Goal: Book appointment/travel/reservation

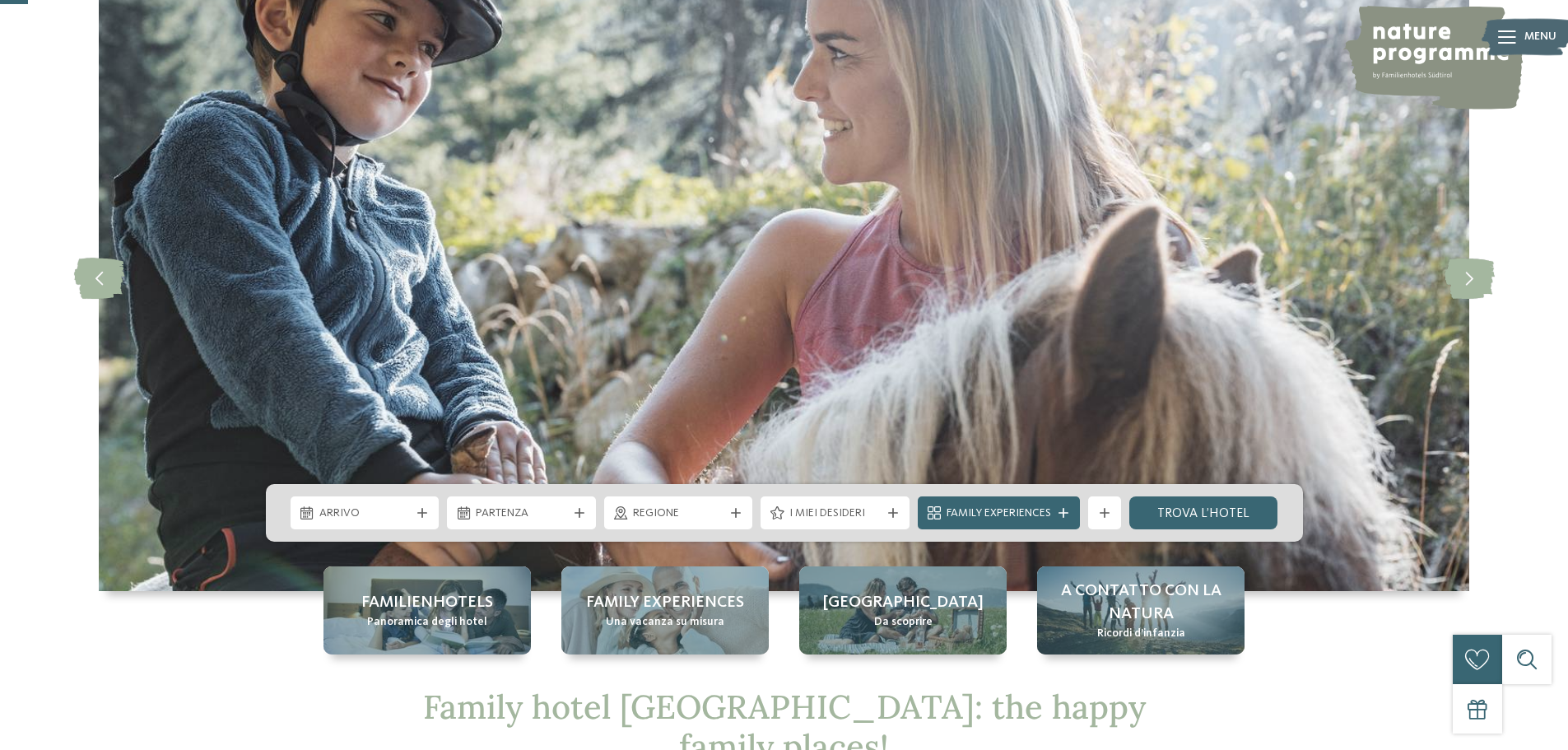
scroll to position [130, 0]
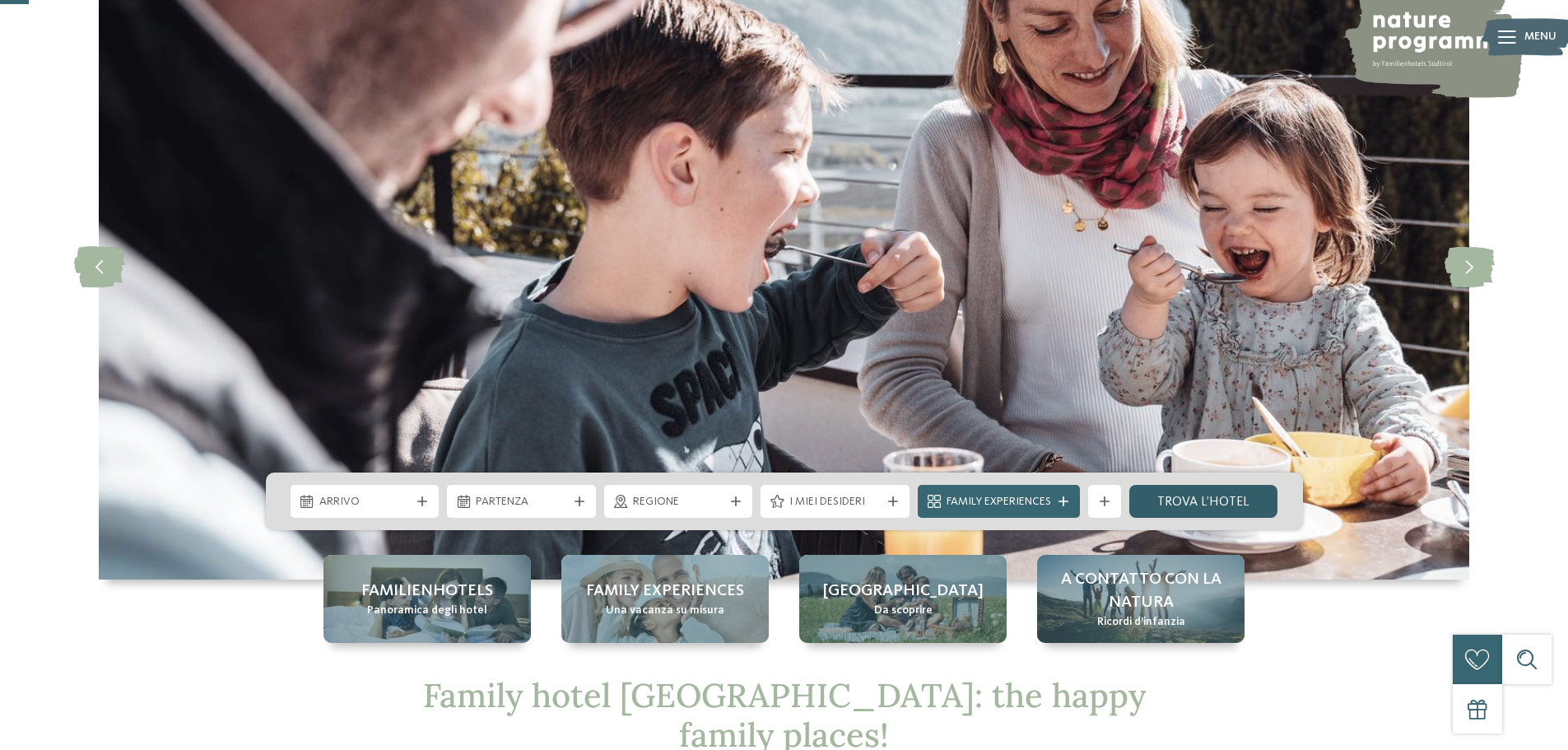
click at [1191, 500] on link "trova l’hotel" at bounding box center [1204, 502] width 149 height 33
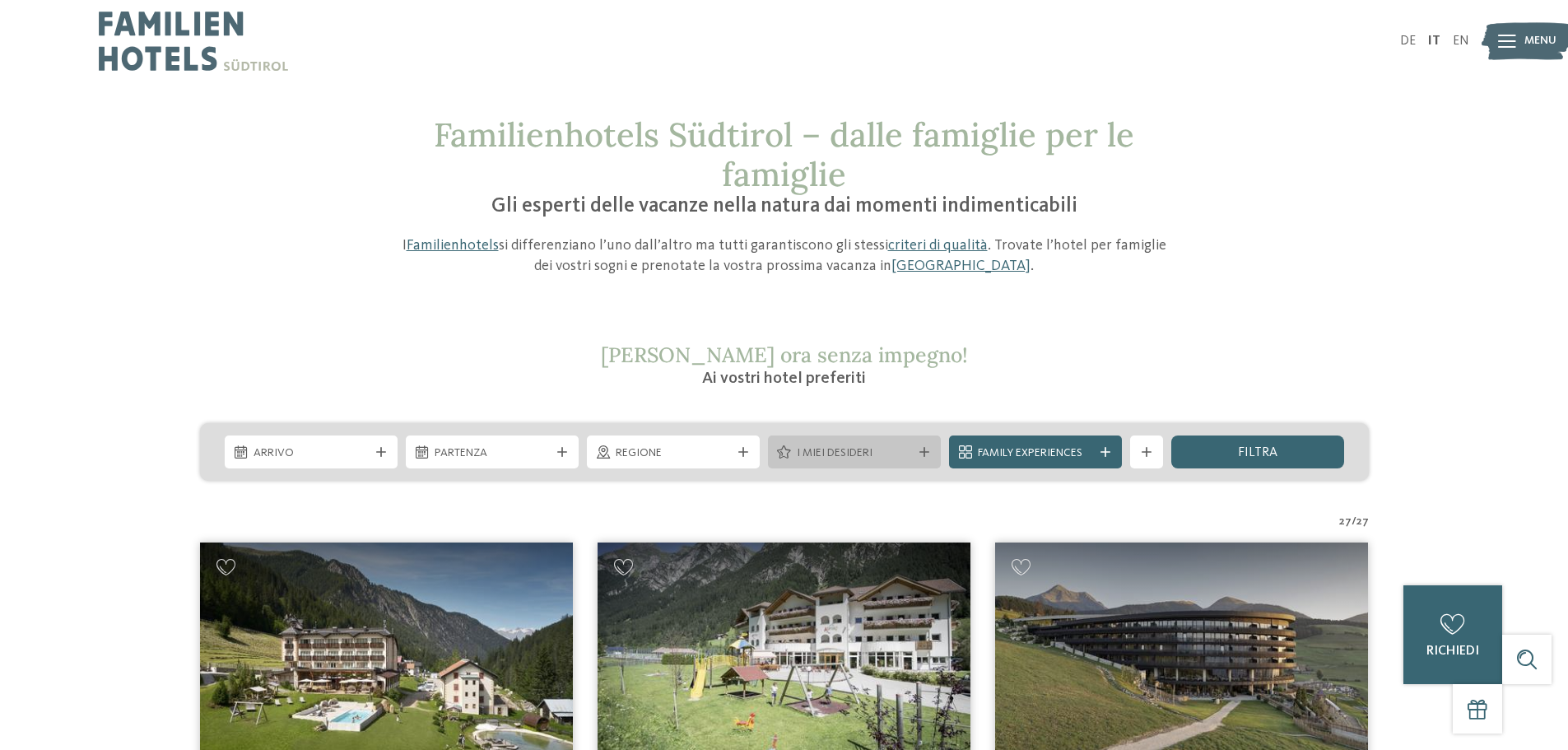
click at [929, 455] on div at bounding box center [924, 452] width 17 height 10
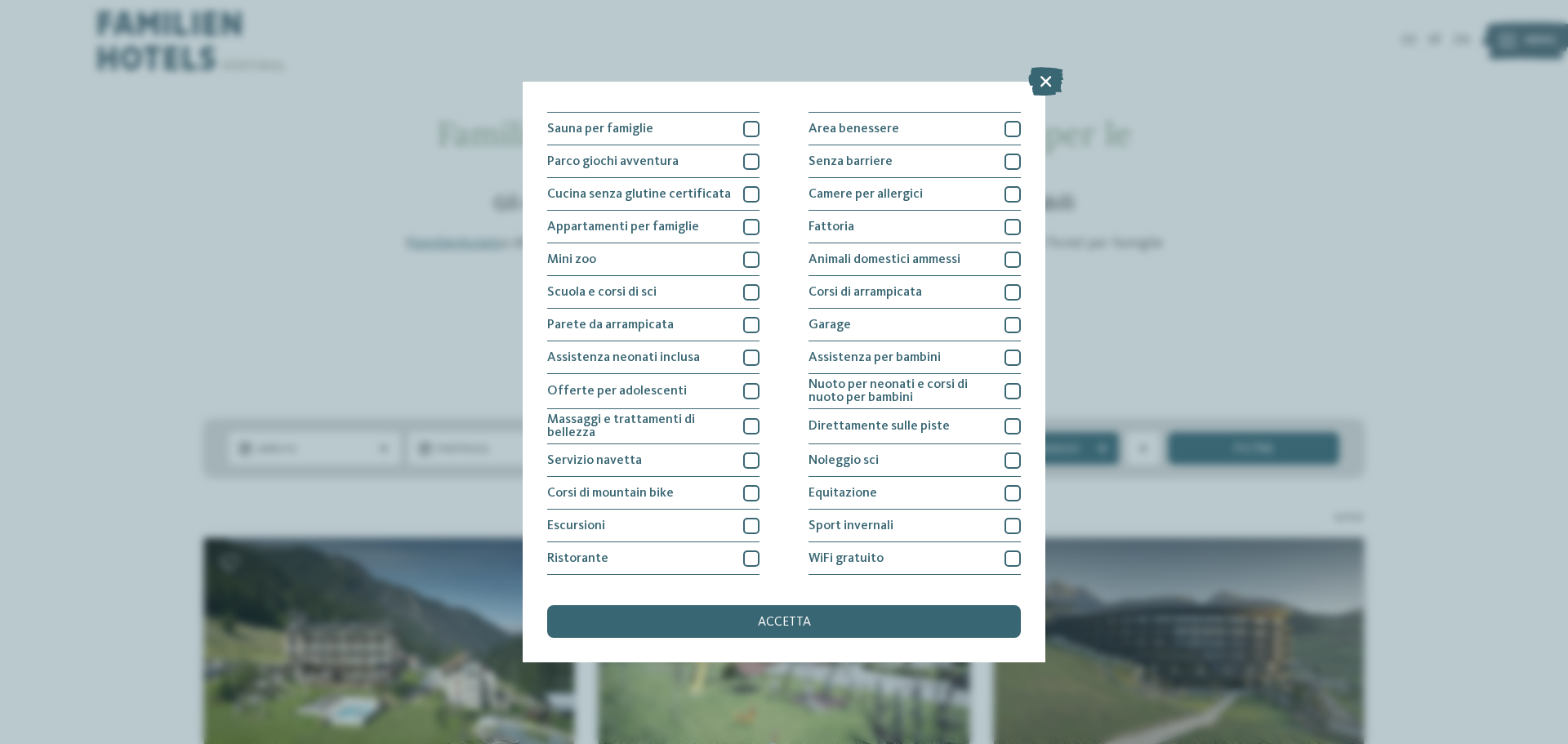
scroll to position [114, 0]
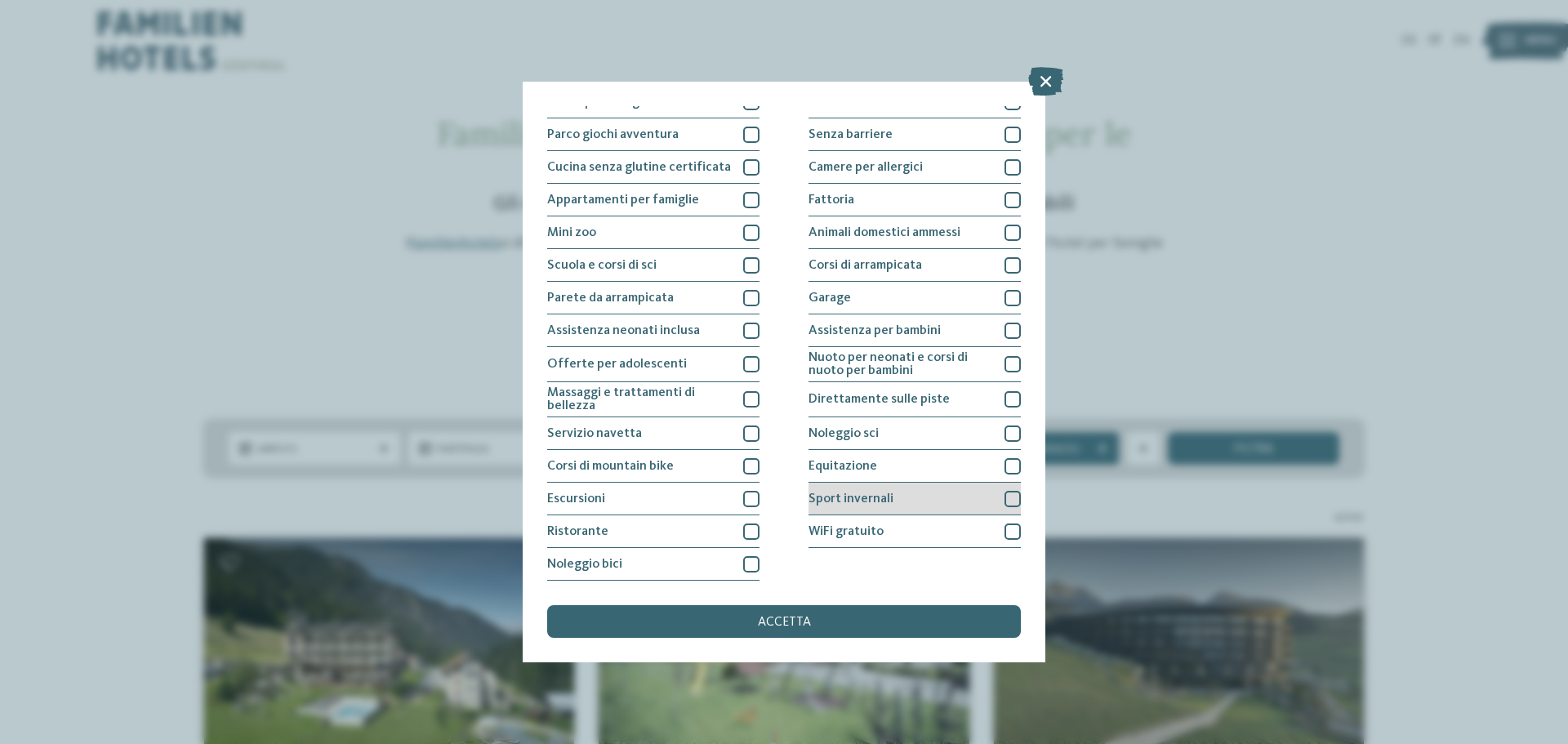
click at [925, 495] on div "Sport invernali" at bounding box center [915, 499] width 212 height 33
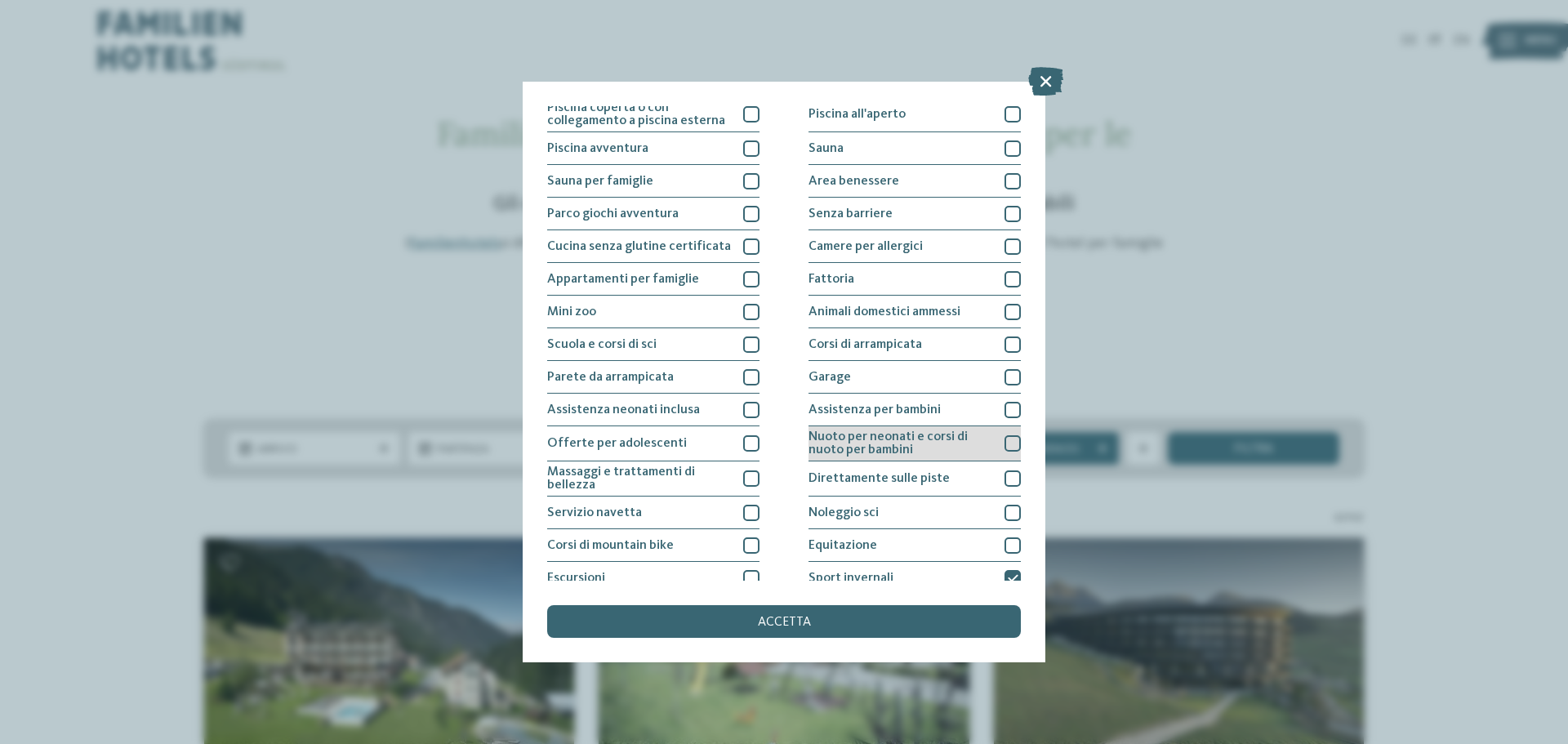
scroll to position [0, 0]
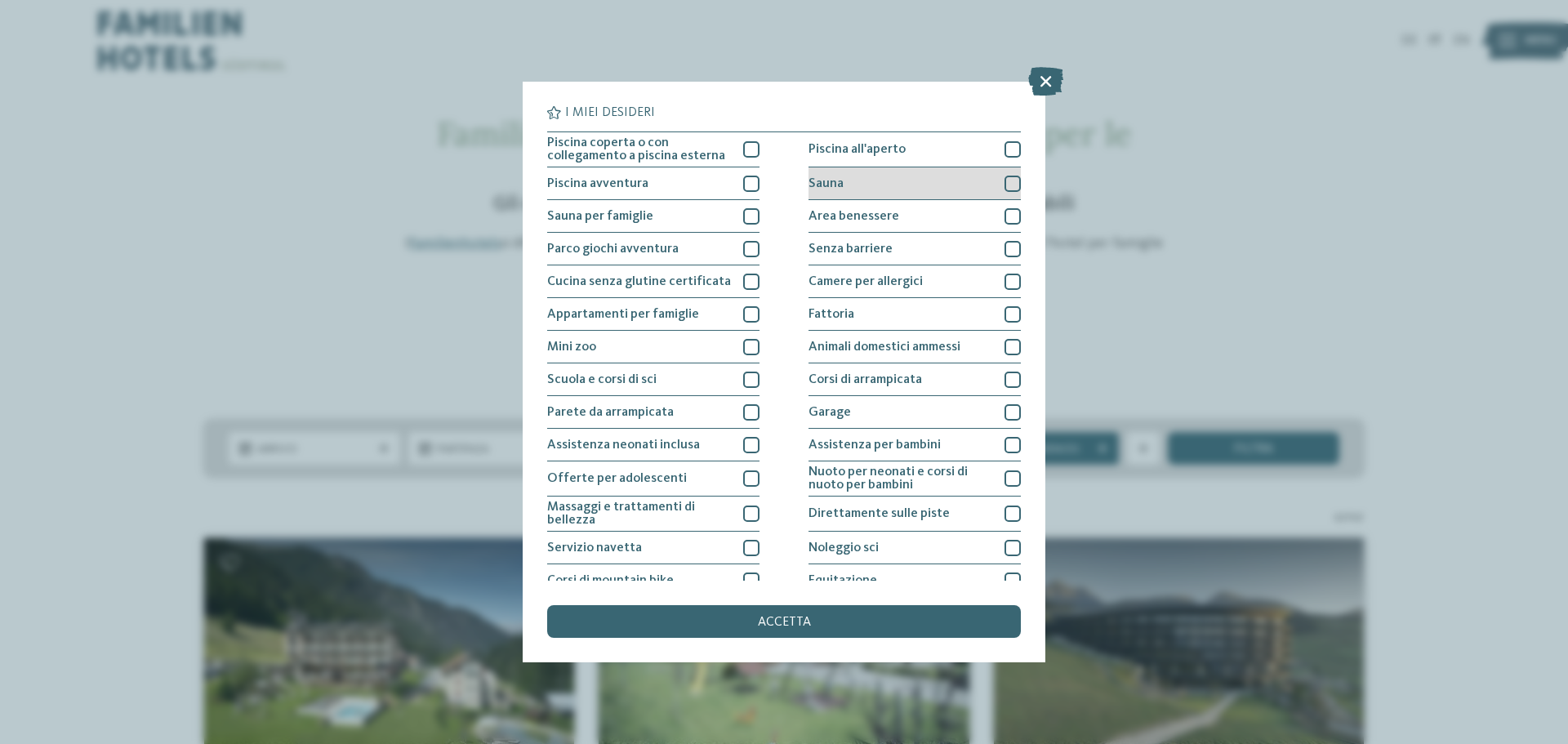
click at [896, 181] on div "Sauna" at bounding box center [915, 184] width 212 height 33
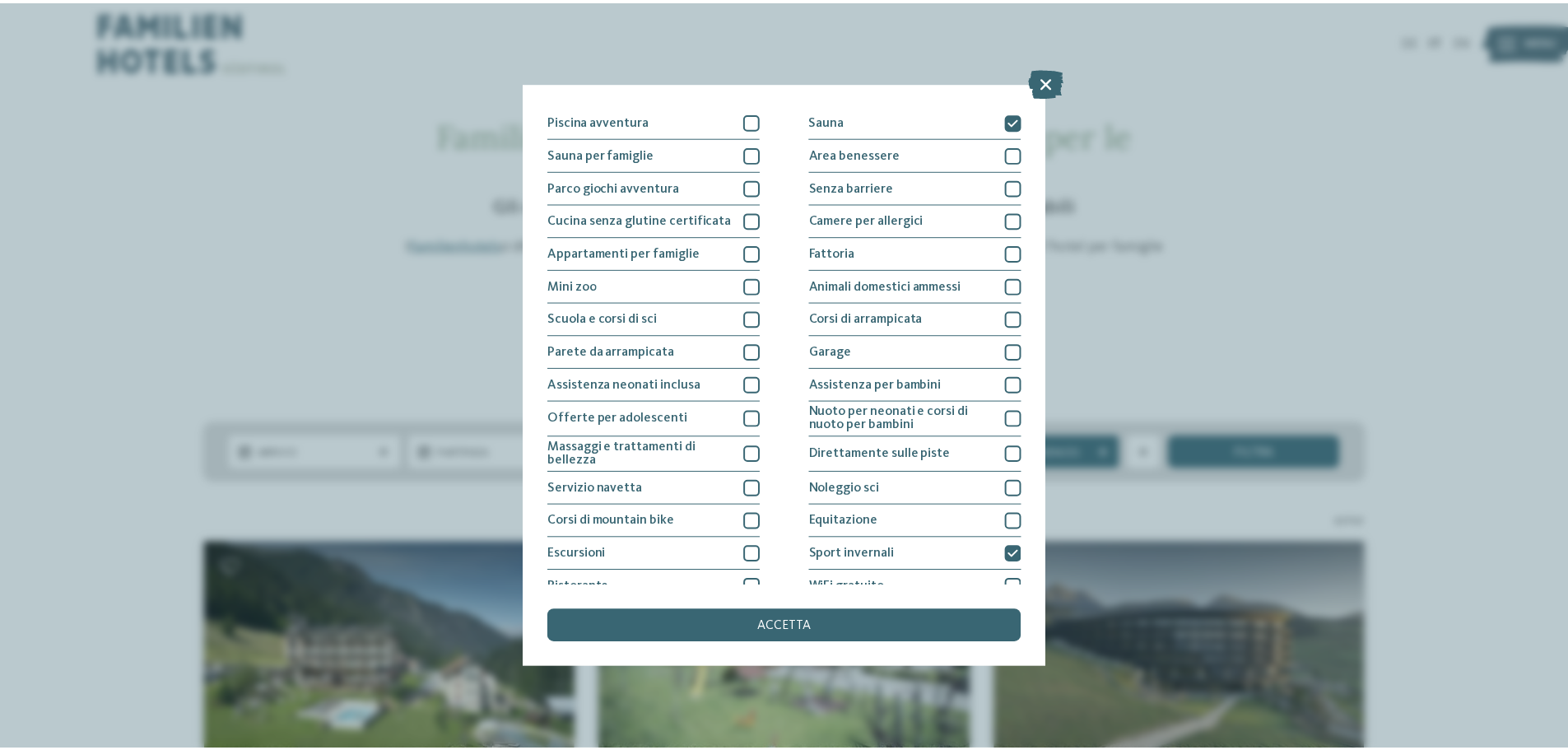
scroll to position [115, 0]
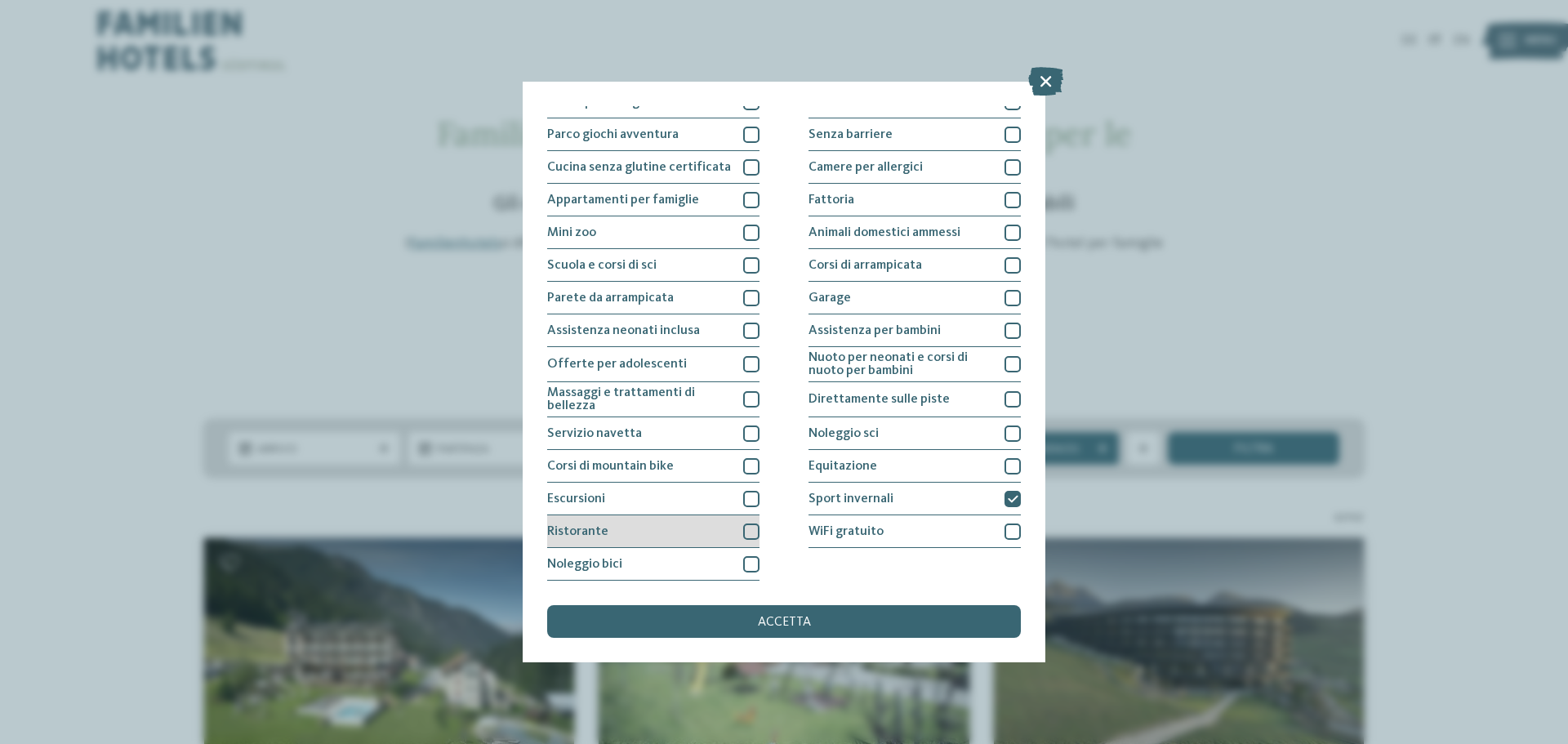
click at [706, 531] on div "Ristorante" at bounding box center [653, 532] width 212 height 33
click at [780, 631] on div "accetta" at bounding box center [784, 622] width 474 height 33
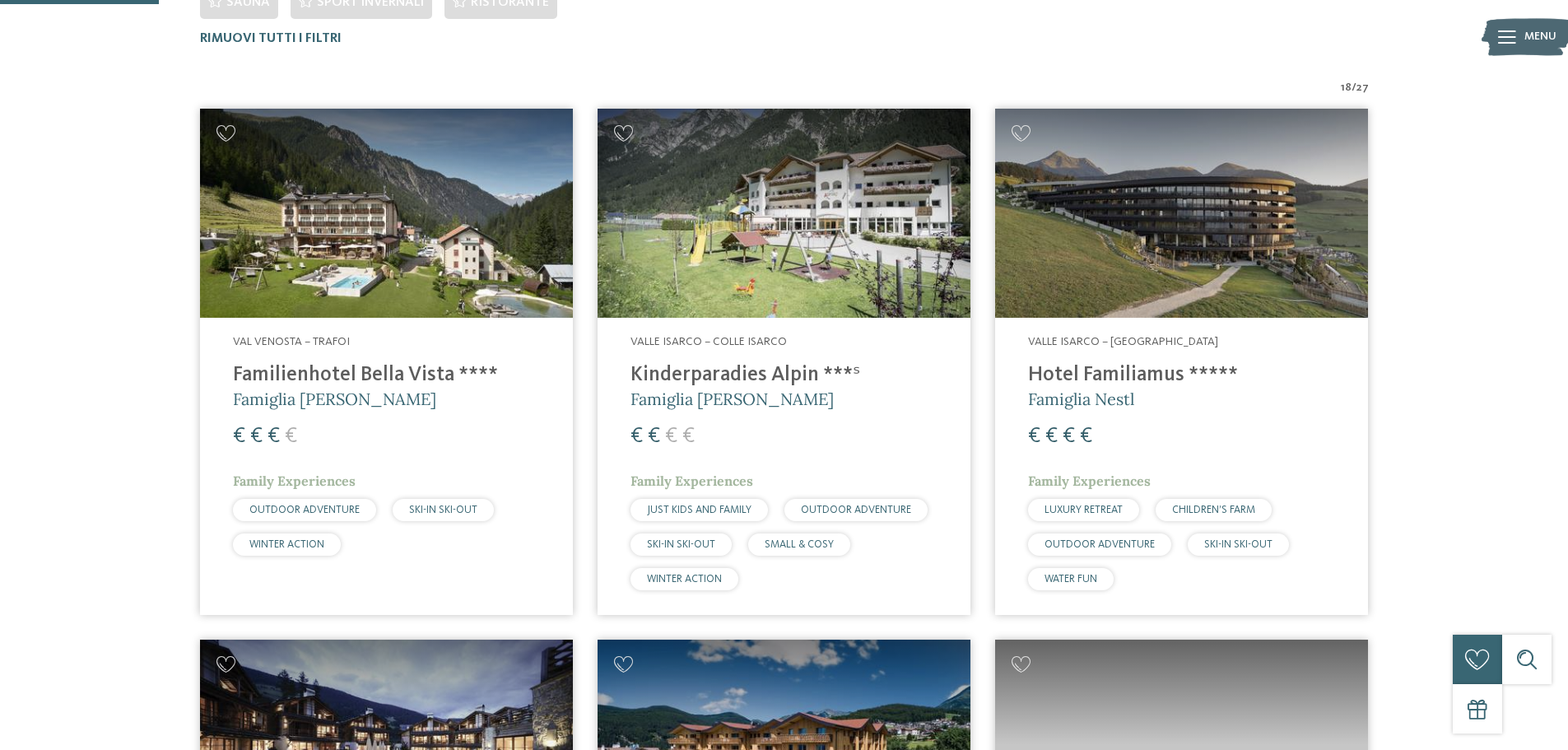
scroll to position [541, 0]
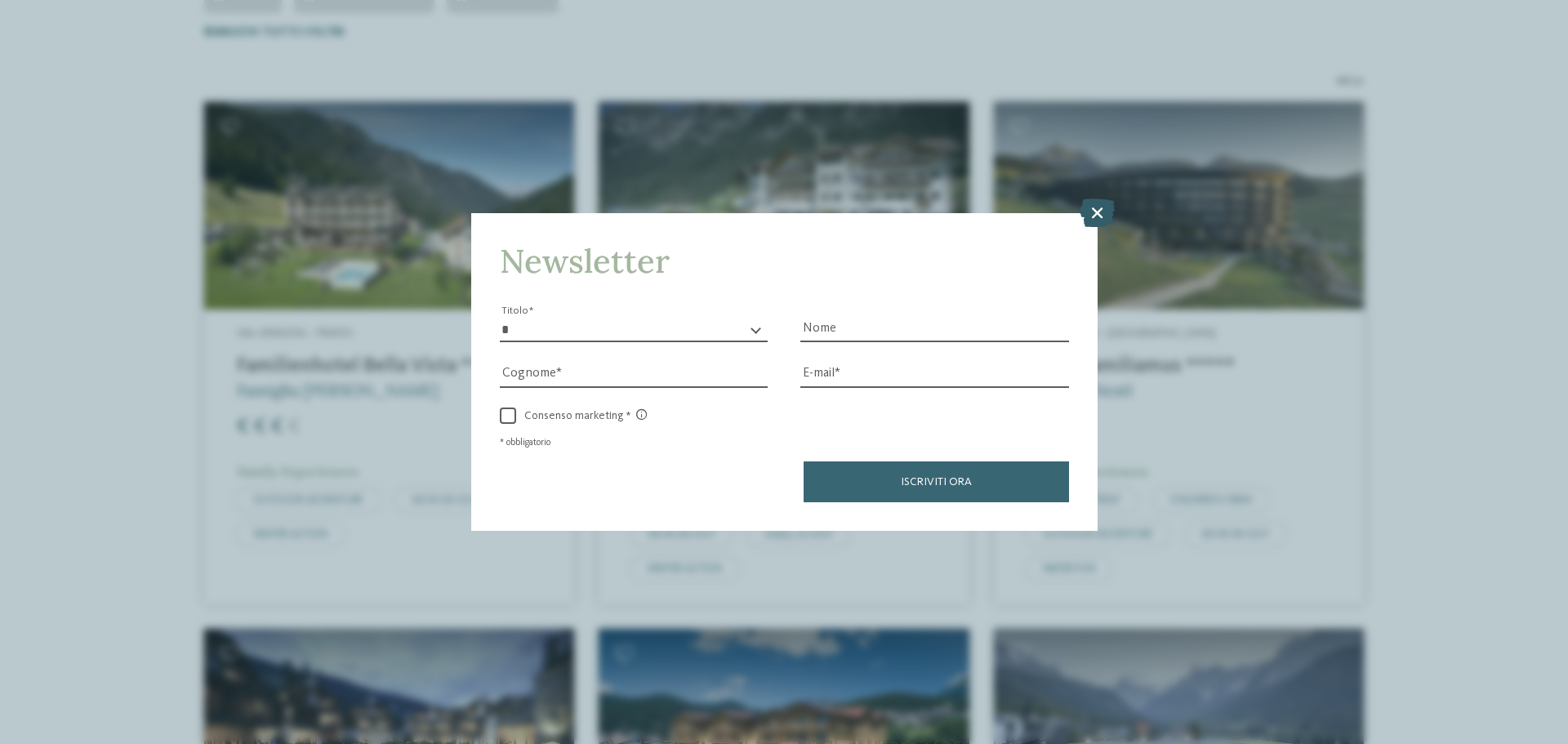
click at [1089, 199] on icon at bounding box center [1097, 213] width 35 height 28
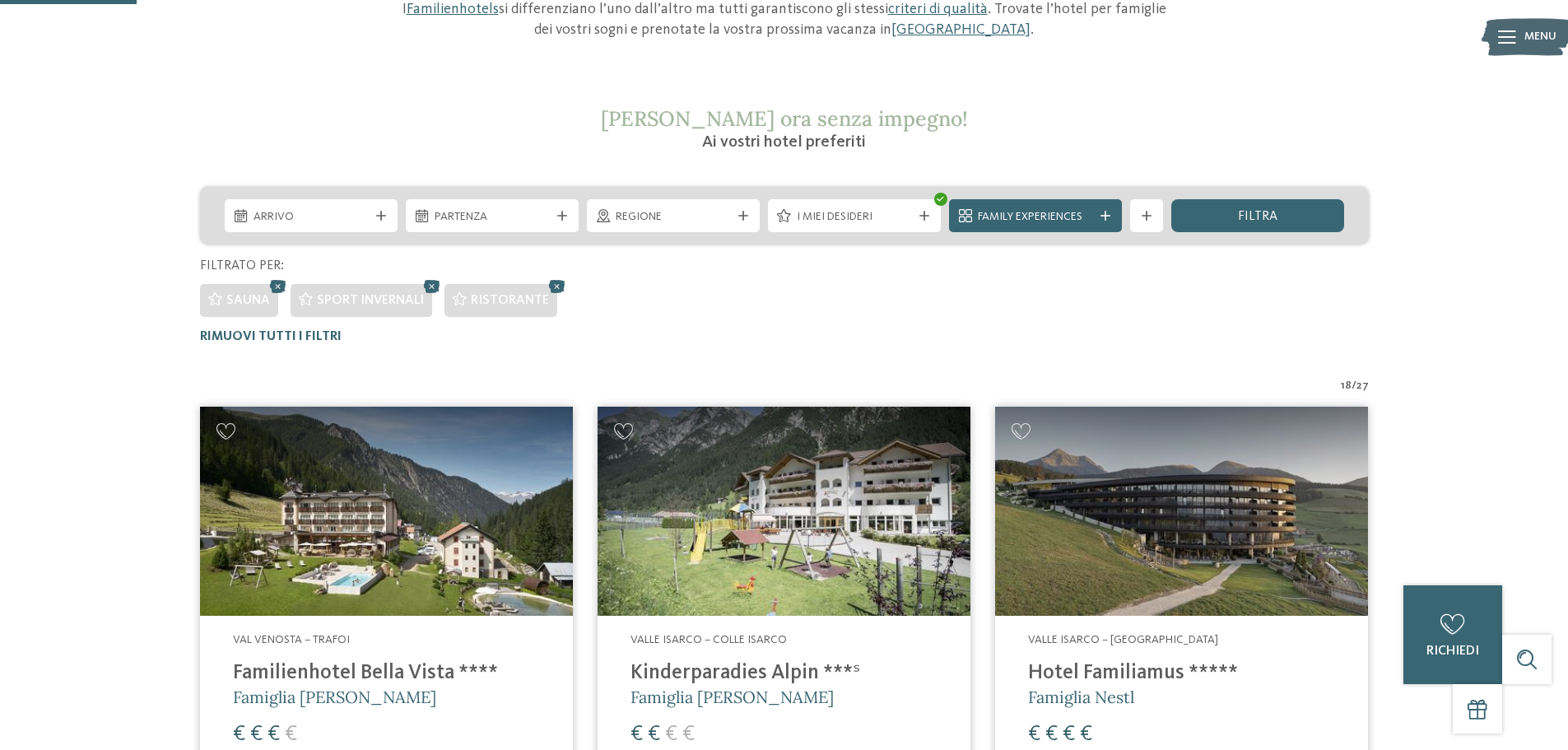
scroll to position [0, 0]
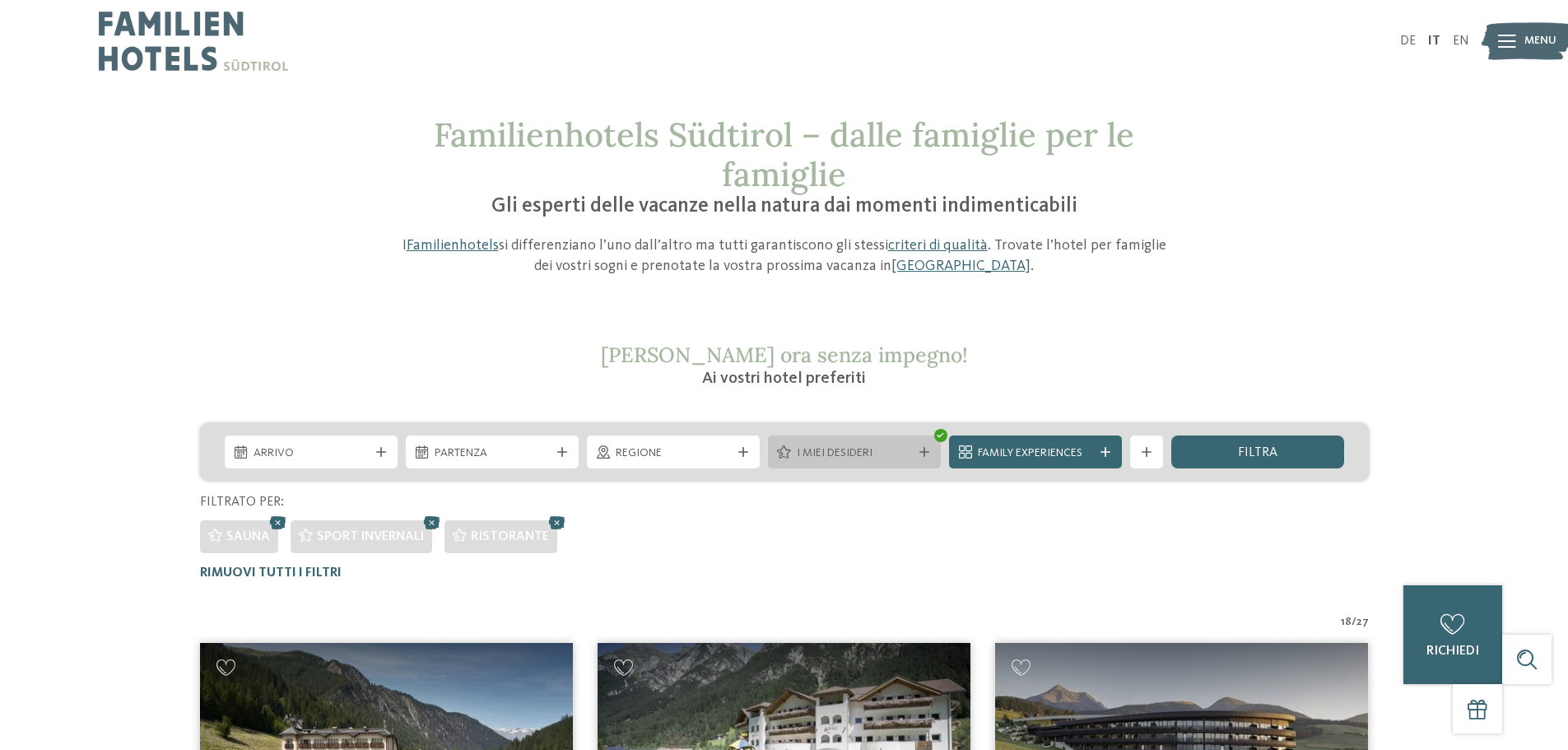
click at [899, 455] on span "I miei desideri" at bounding box center [854, 453] width 115 height 17
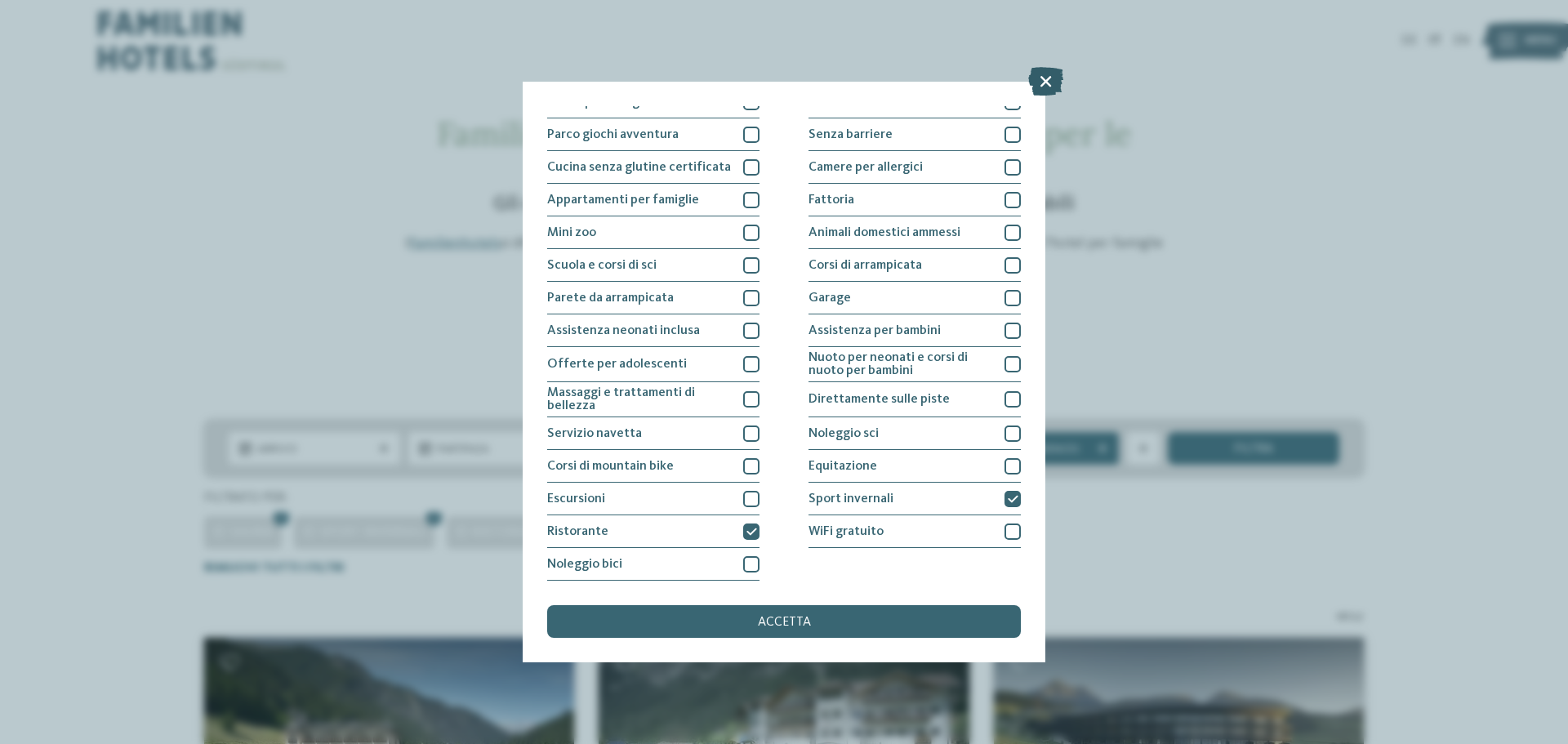
click at [1045, 77] on icon at bounding box center [1046, 81] width 35 height 28
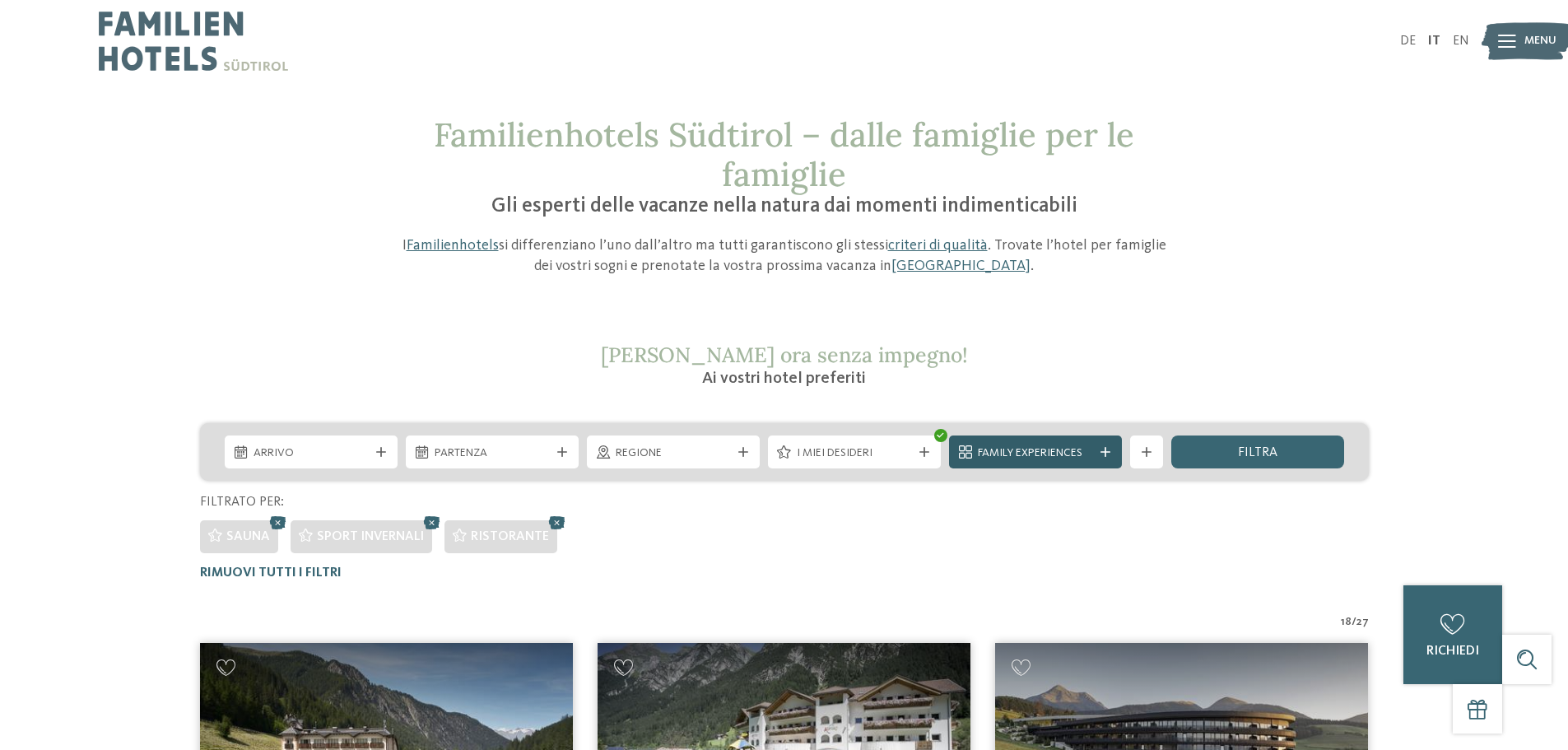
click at [1104, 451] on icon at bounding box center [1105, 452] width 10 height 10
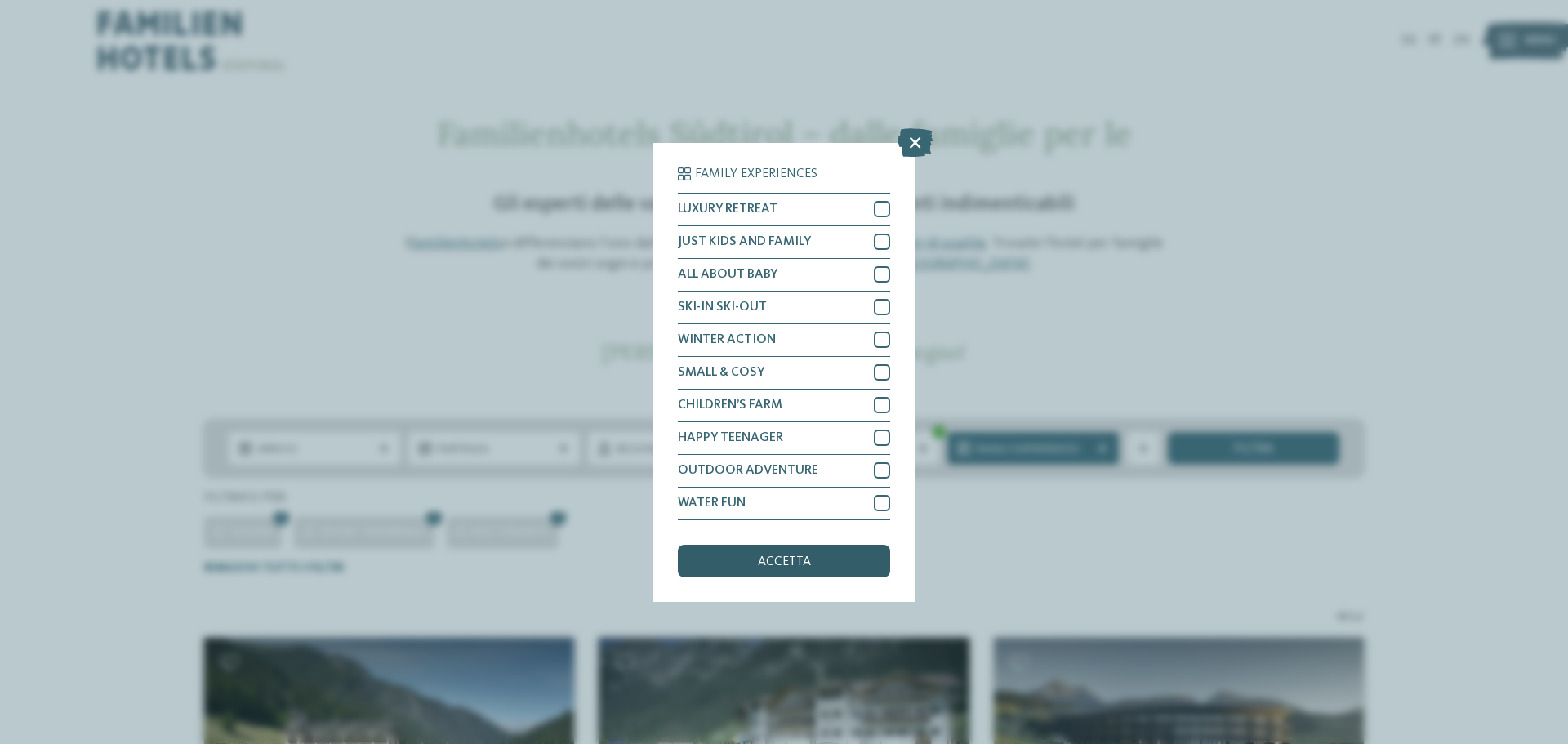
click at [842, 564] on div "accetta" at bounding box center [784, 562] width 212 height 33
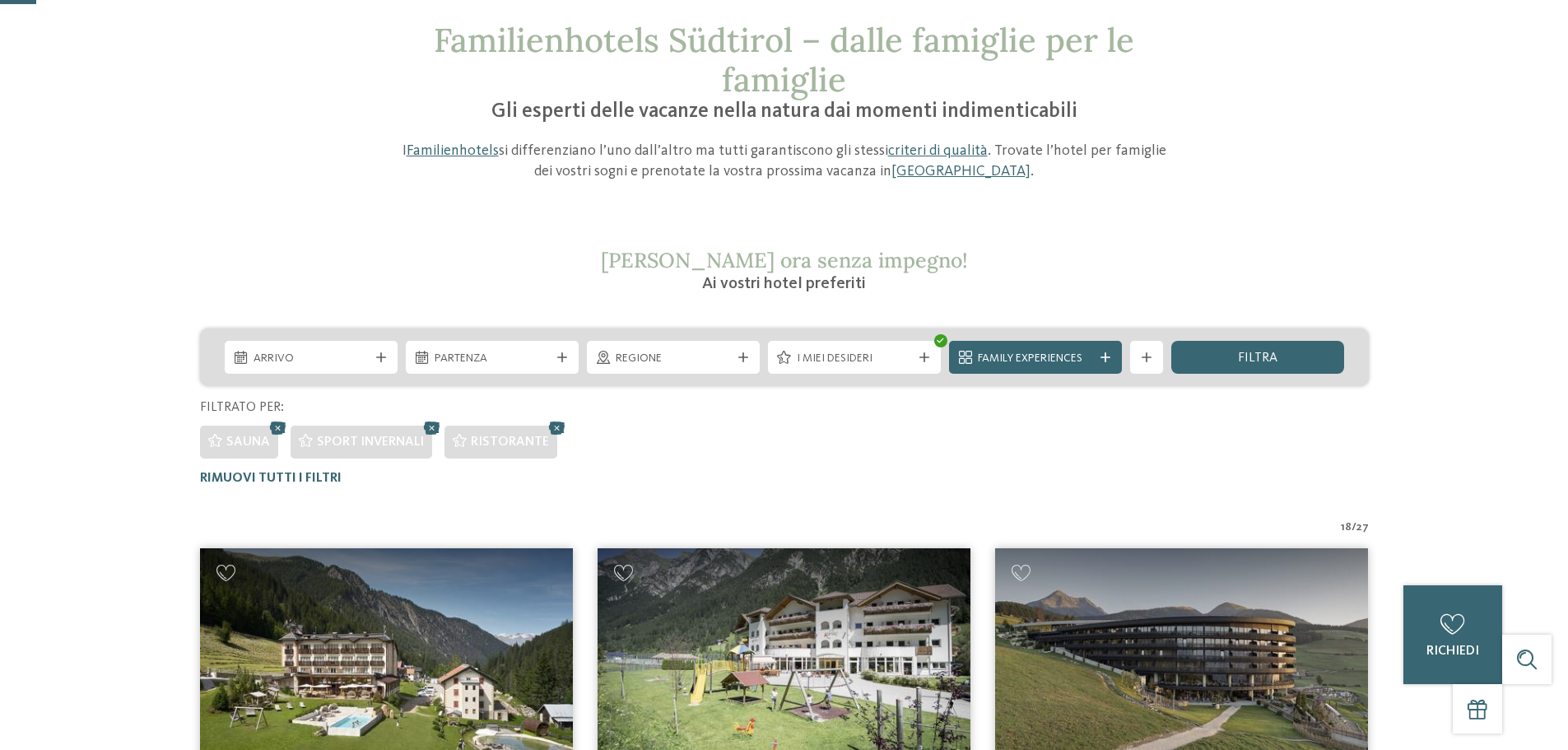
scroll to position [95, 0]
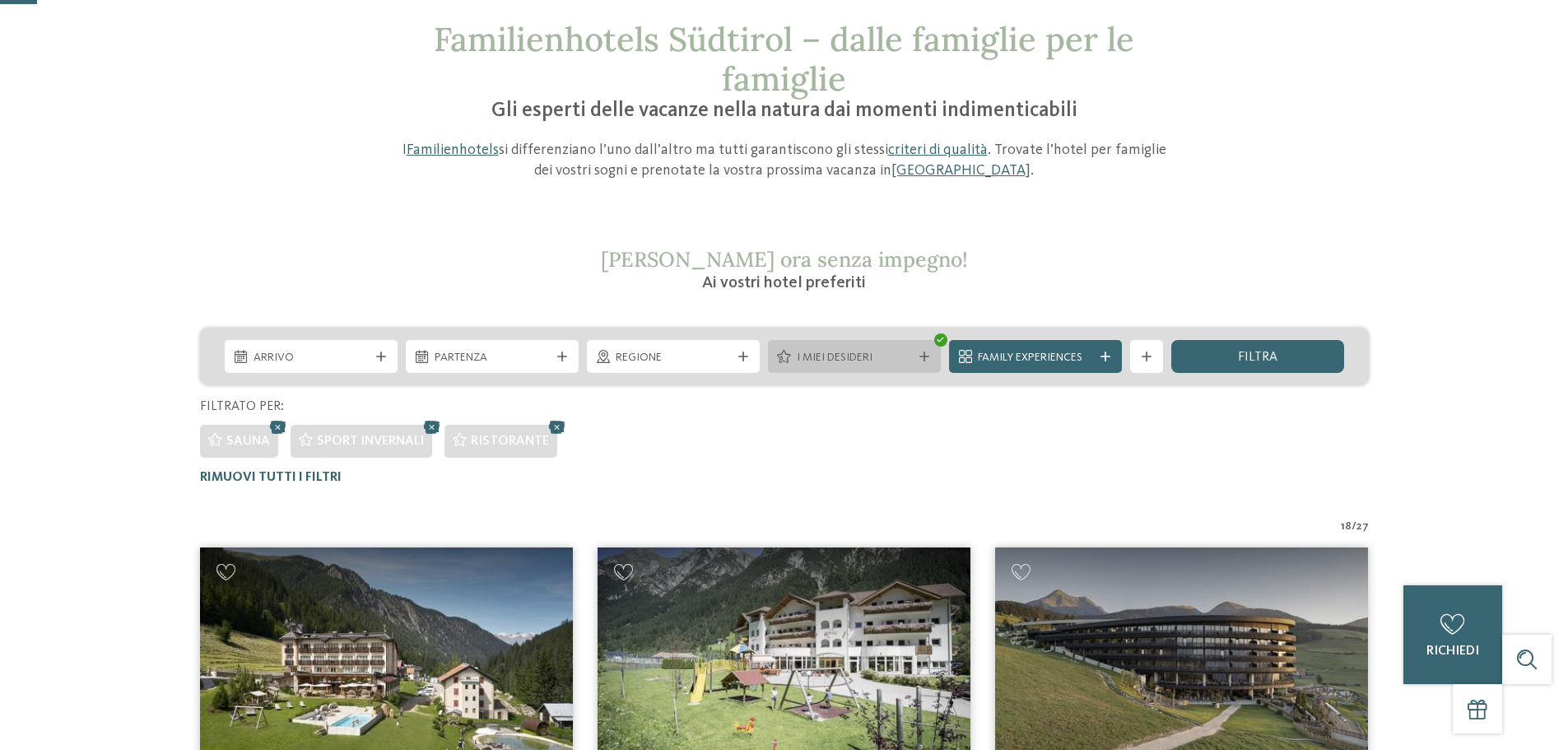
click at [926, 354] on icon at bounding box center [924, 357] width 10 height 10
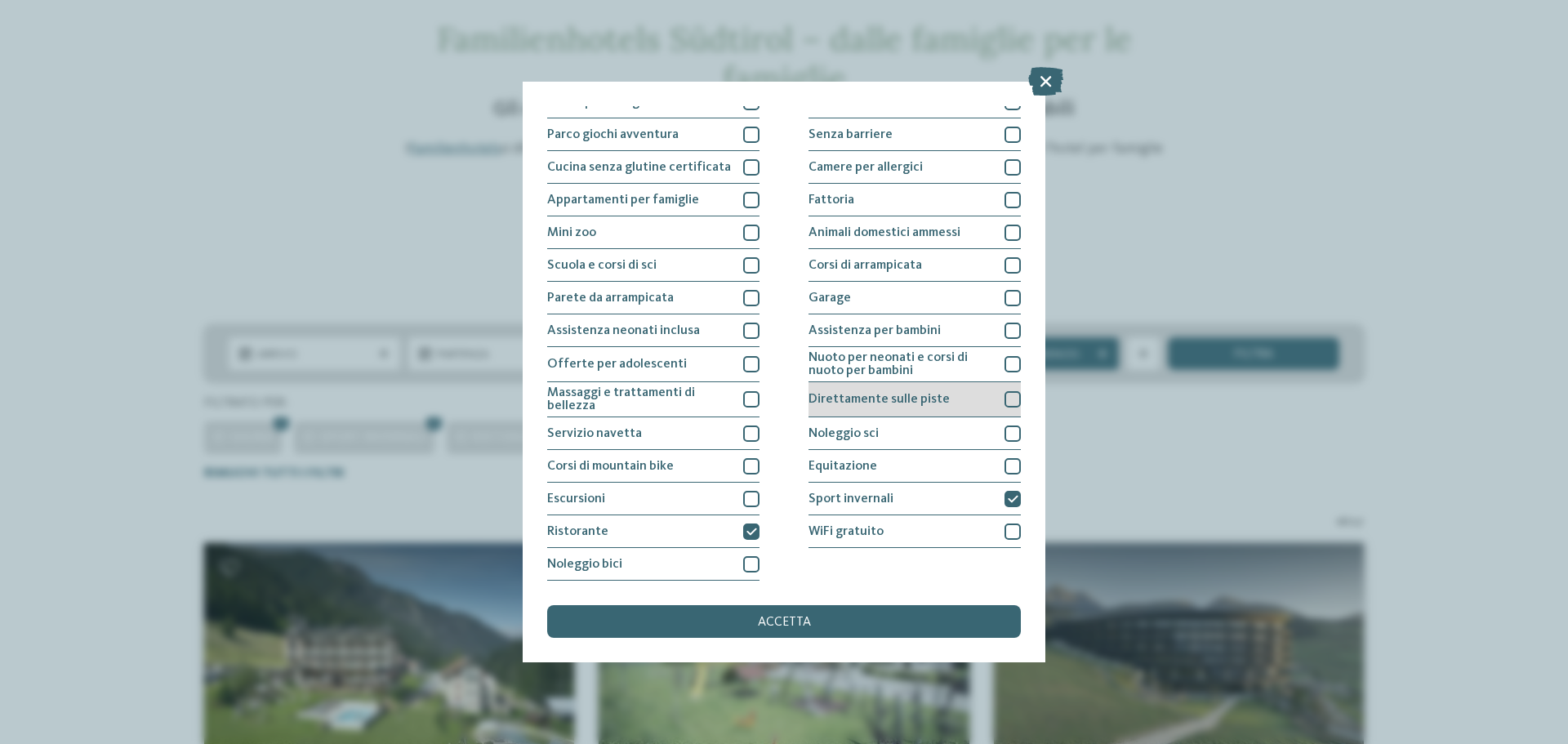
click at [922, 405] on span "Direttamente sulle piste" at bounding box center [879, 399] width 141 height 13
click at [873, 624] on div "accetta" at bounding box center [784, 622] width 474 height 33
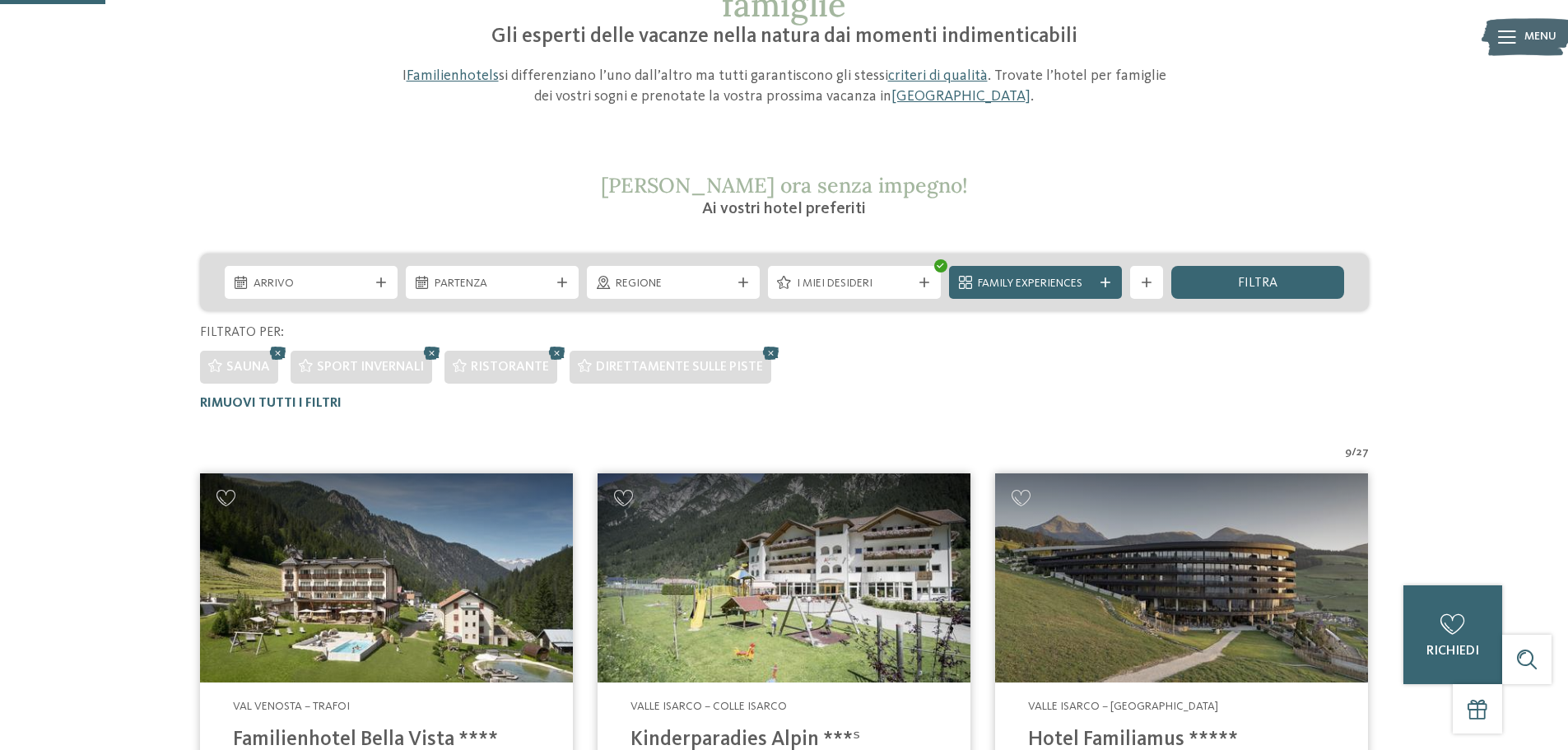
scroll to position [165, 0]
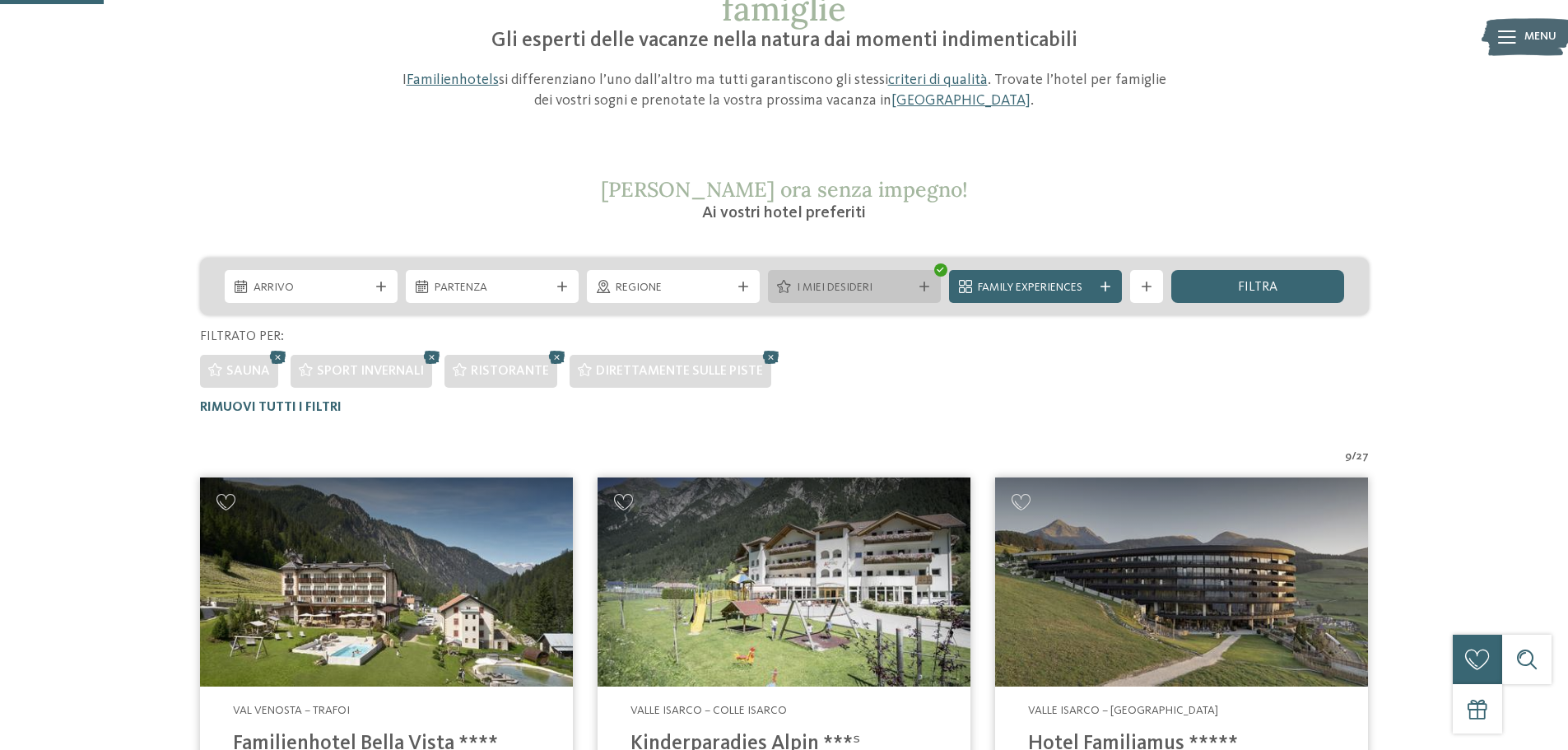
click at [927, 290] on icon at bounding box center [924, 287] width 10 height 10
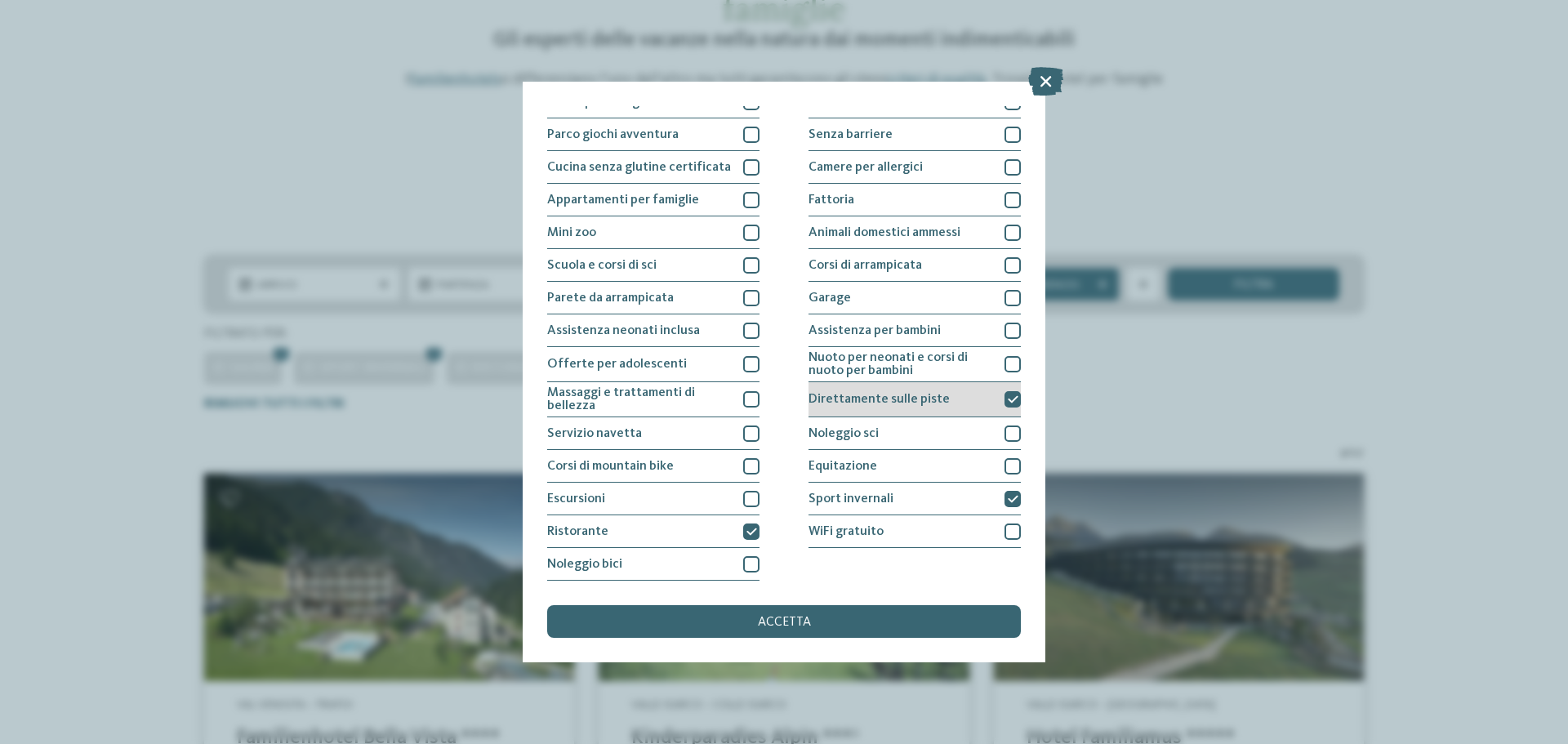
click at [916, 394] on span "Direttamente sulle piste" at bounding box center [879, 399] width 141 height 13
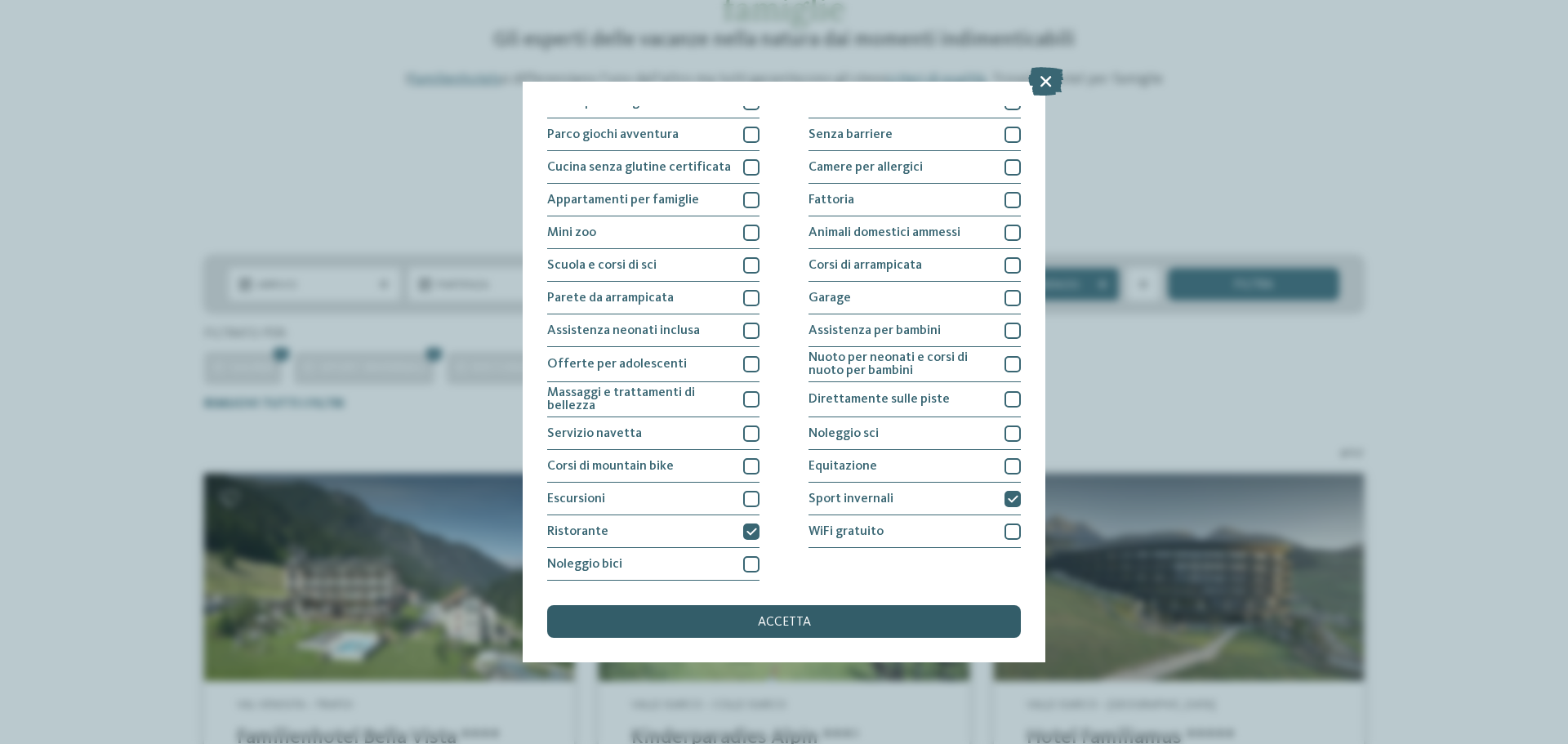
click at [866, 621] on div "accetta" at bounding box center [784, 622] width 474 height 33
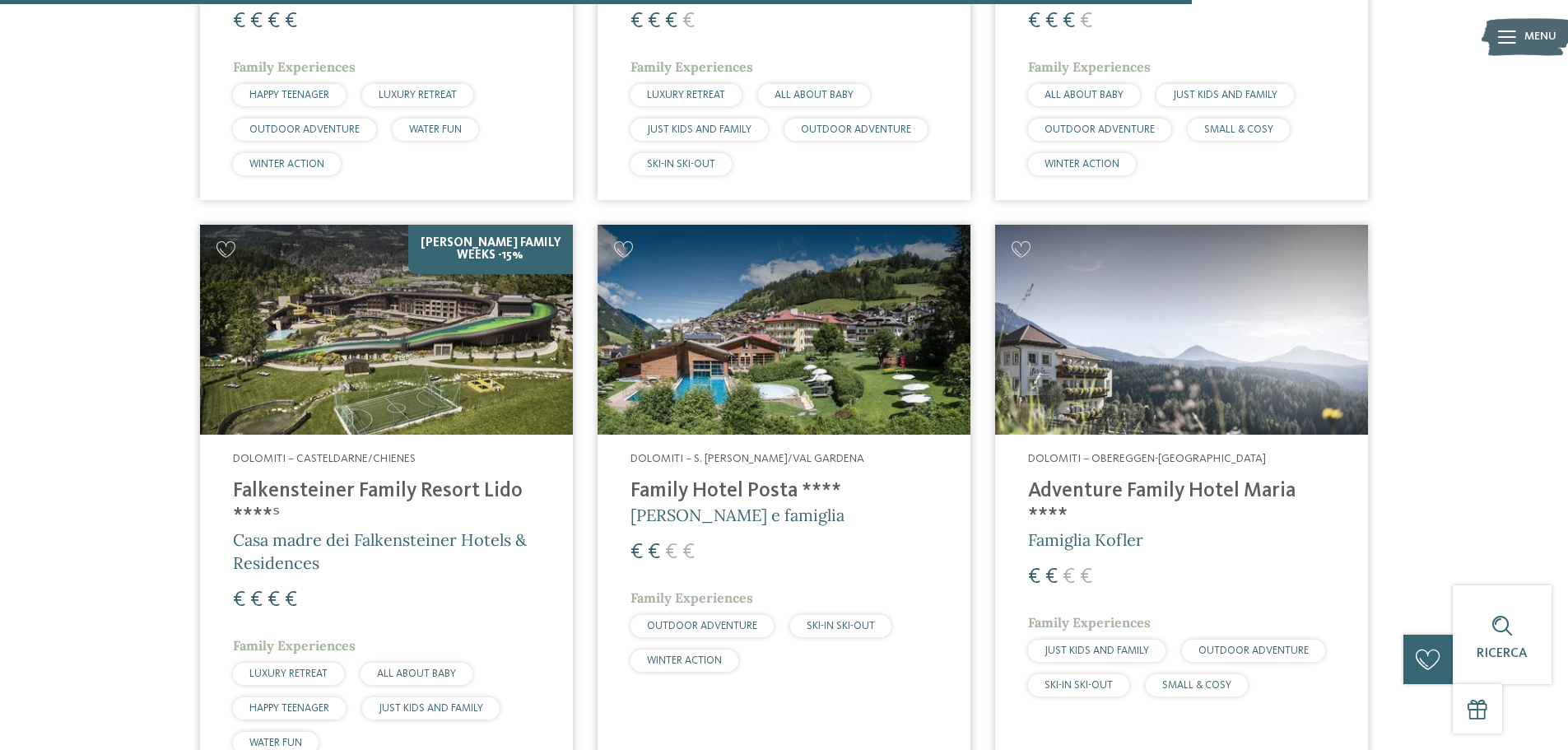
scroll to position [3091, 0]
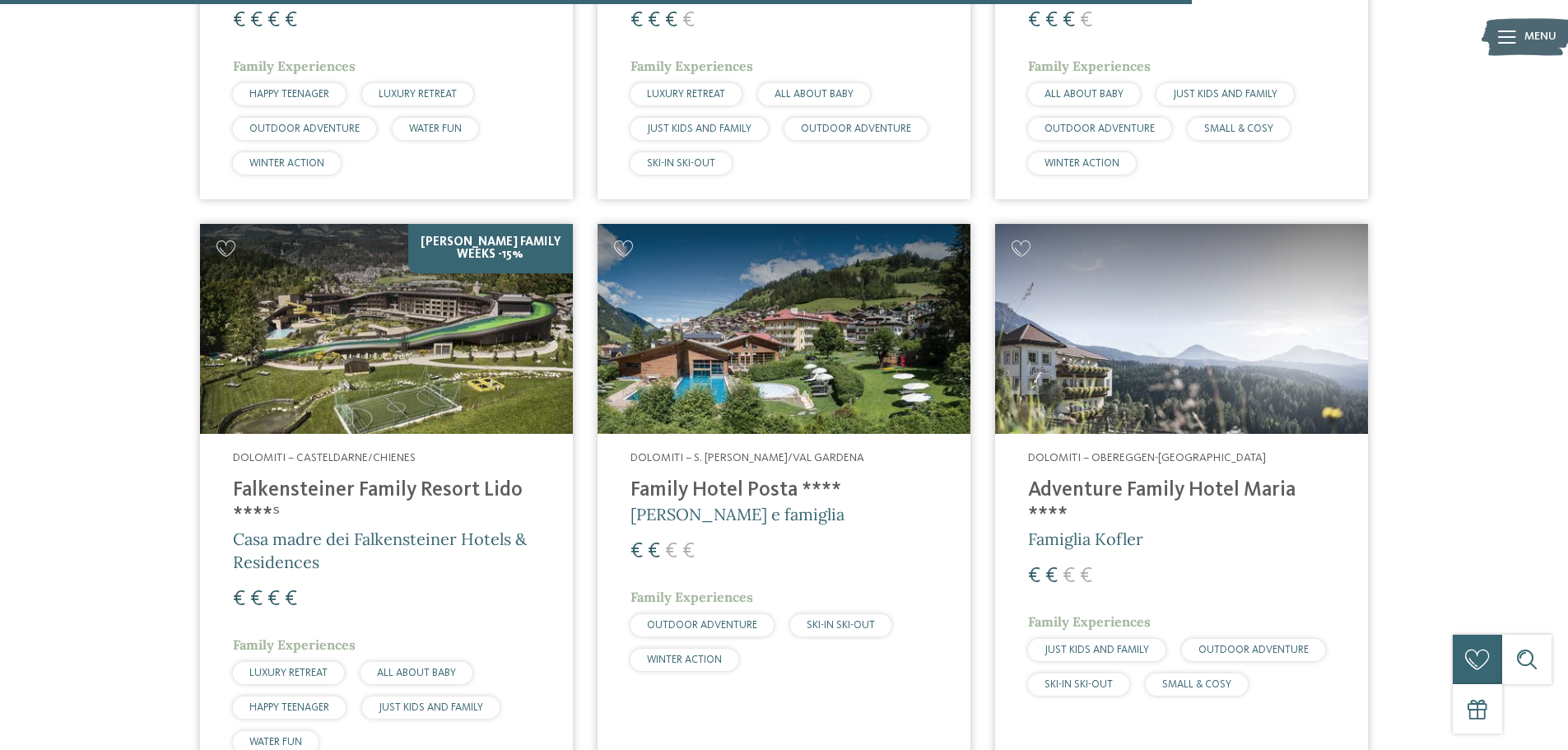
click at [754, 479] on h4 "Family Hotel Posta ****" at bounding box center [784, 490] width 308 height 25
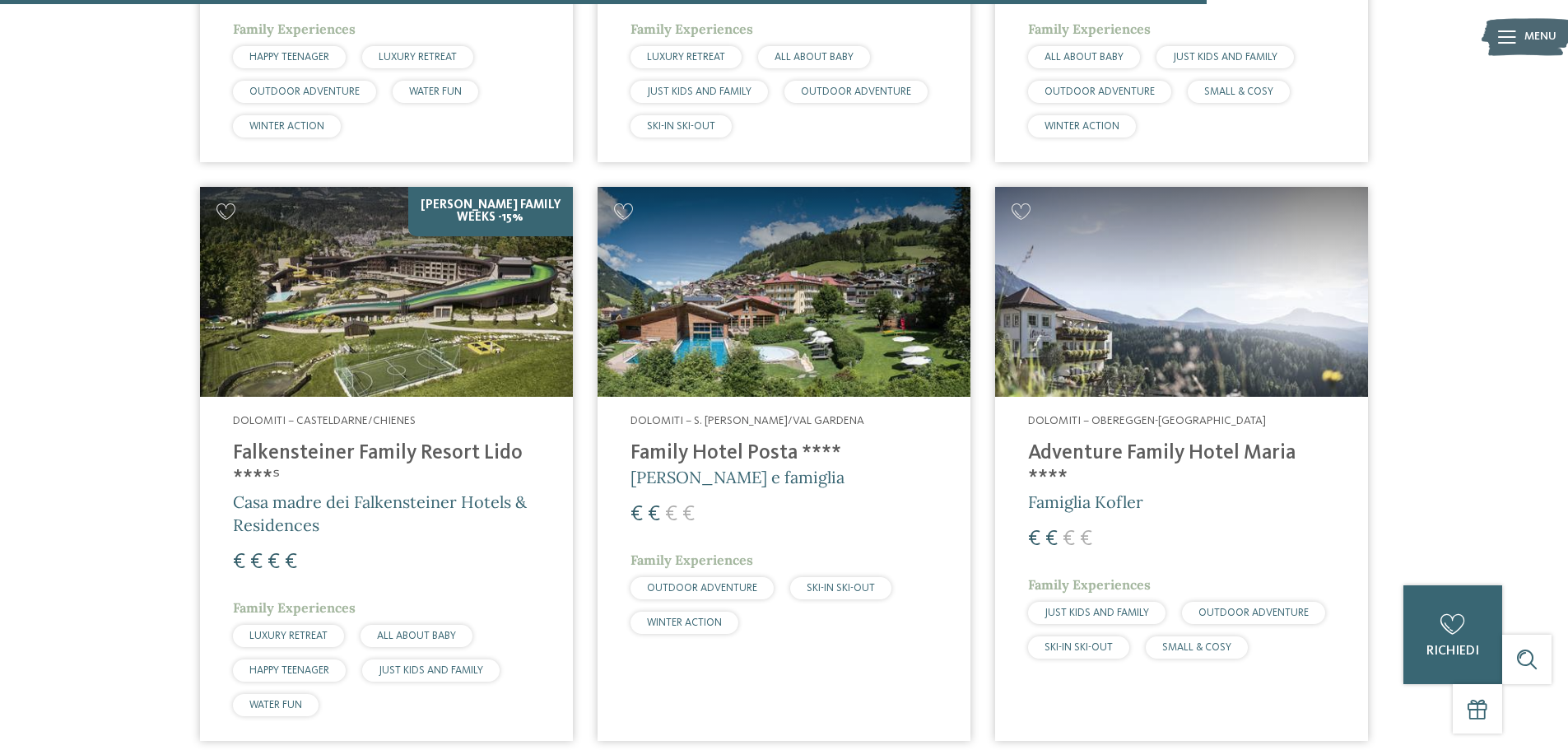
scroll to position [3130, 0]
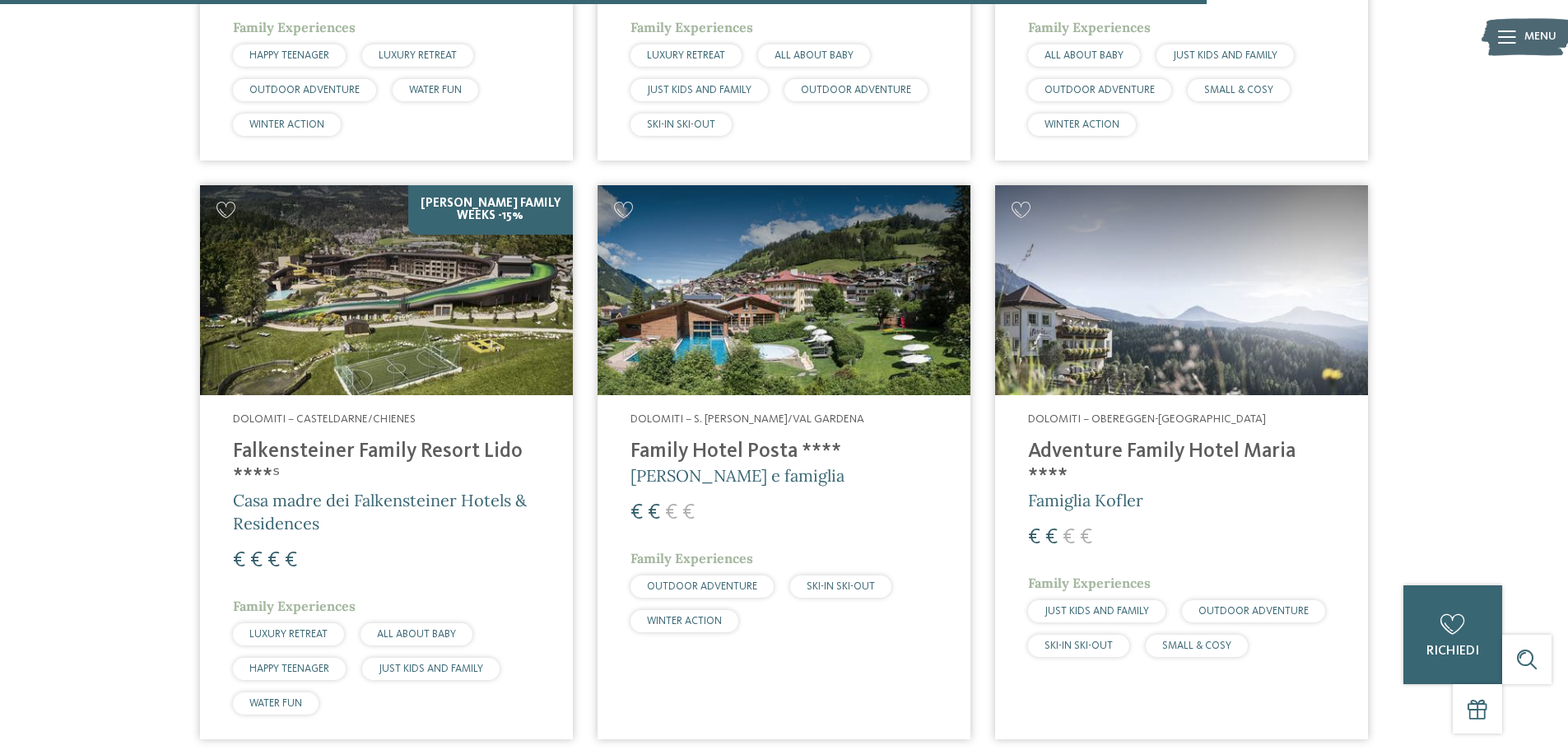
click at [1209, 439] on h4 "Adventure Family Hotel Maria ****" at bounding box center [1182, 464] width 308 height 49
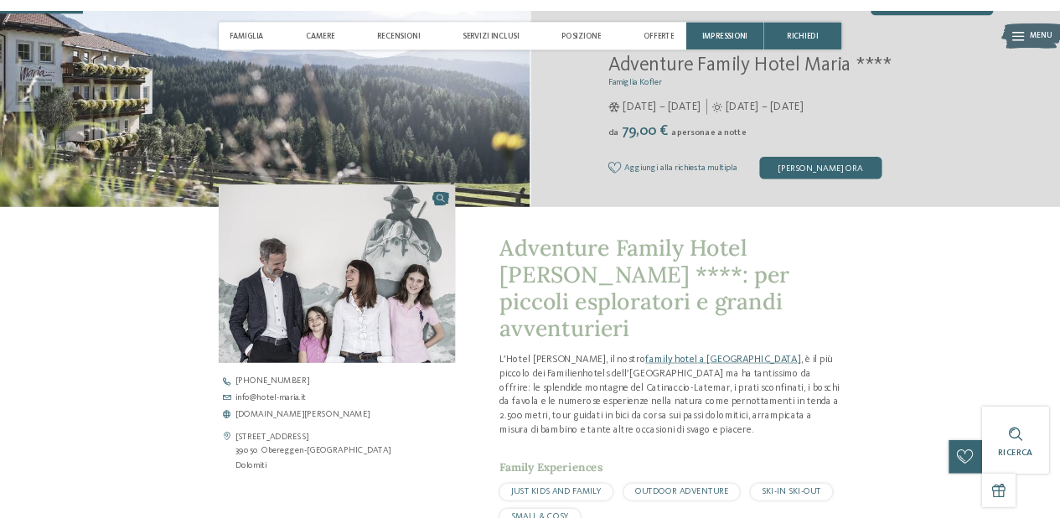
scroll to position [394, 0]
